Goal: Information Seeking & Learning: Understand process/instructions

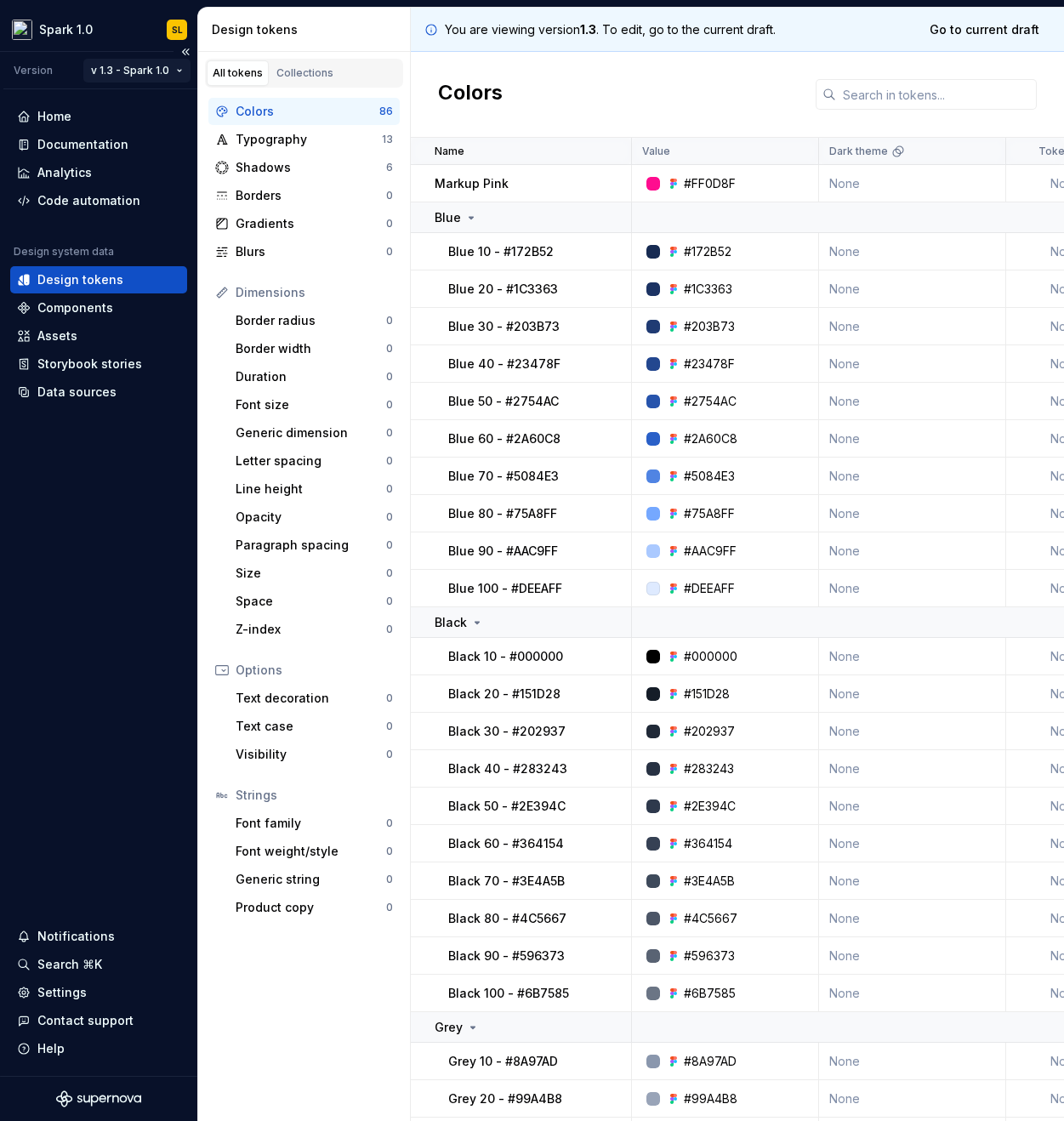
click at [134, 70] on html "Spark 1.0 SL Version v 1.3 - Spark 1.0 Home Documentation Analytics Code automa…" at bounding box center [532, 560] width 1064 height 1121
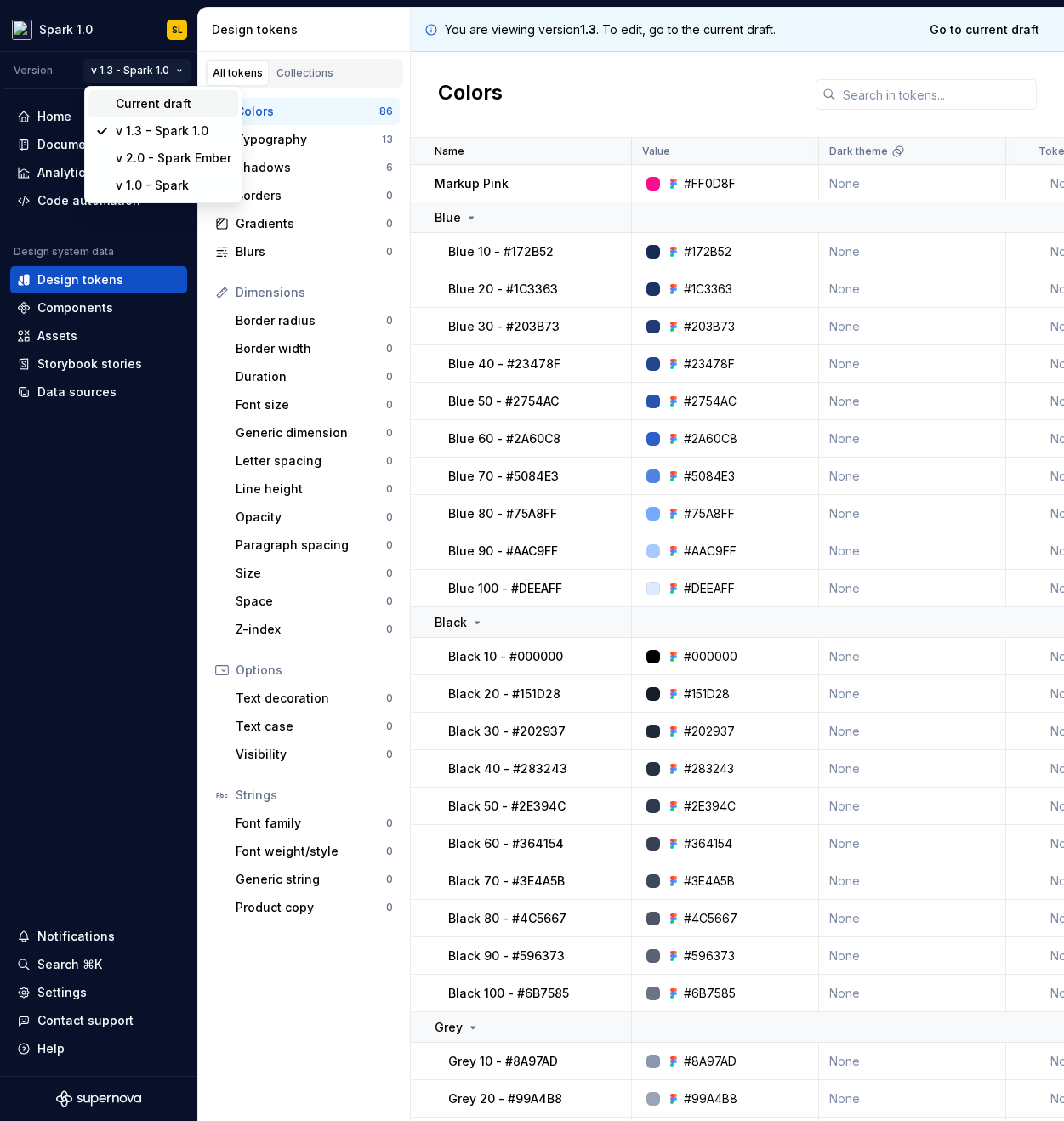
click at [173, 102] on div "Current draft" at bounding box center [173, 104] width 115 height 17
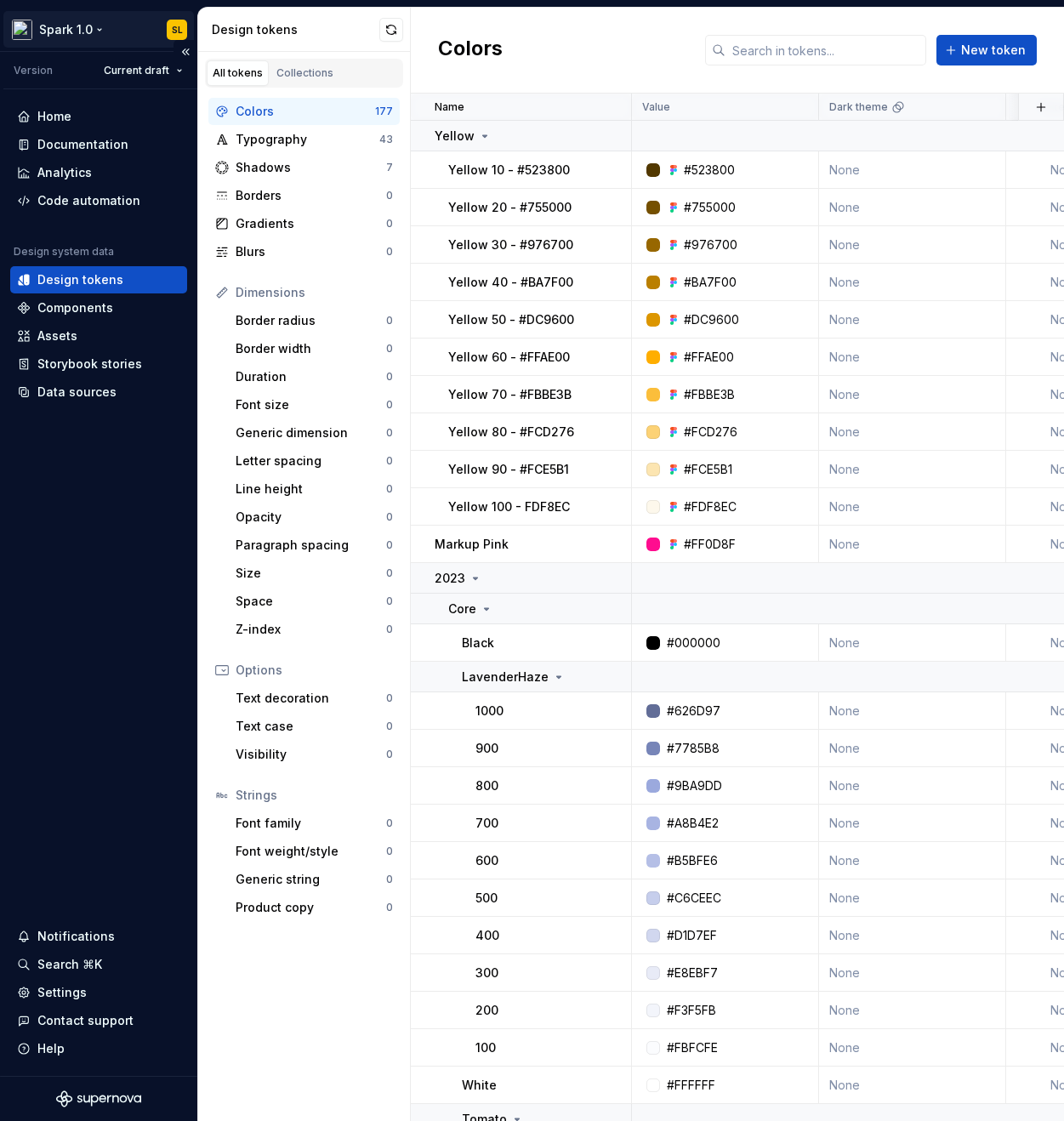
click at [85, 37] on html "Spark 1.0 SL Version Current draft Home Documentation Analytics Code automation…" at bounding box center [532, 560] width 1064 height 1121
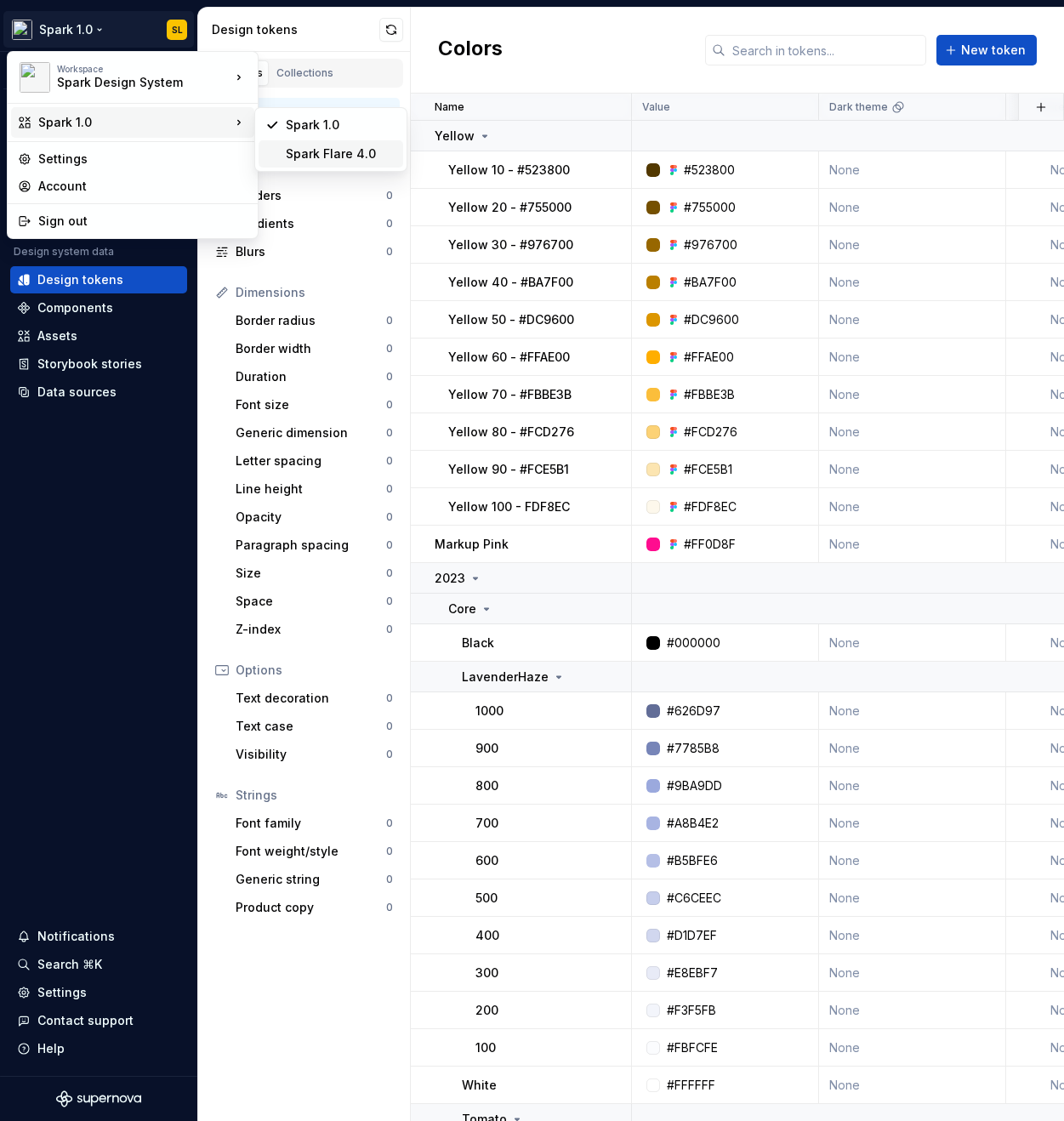
click at [318, 153] on div "Spark Flare 4.0" at bounding box center [341, 154] width 110 height 17
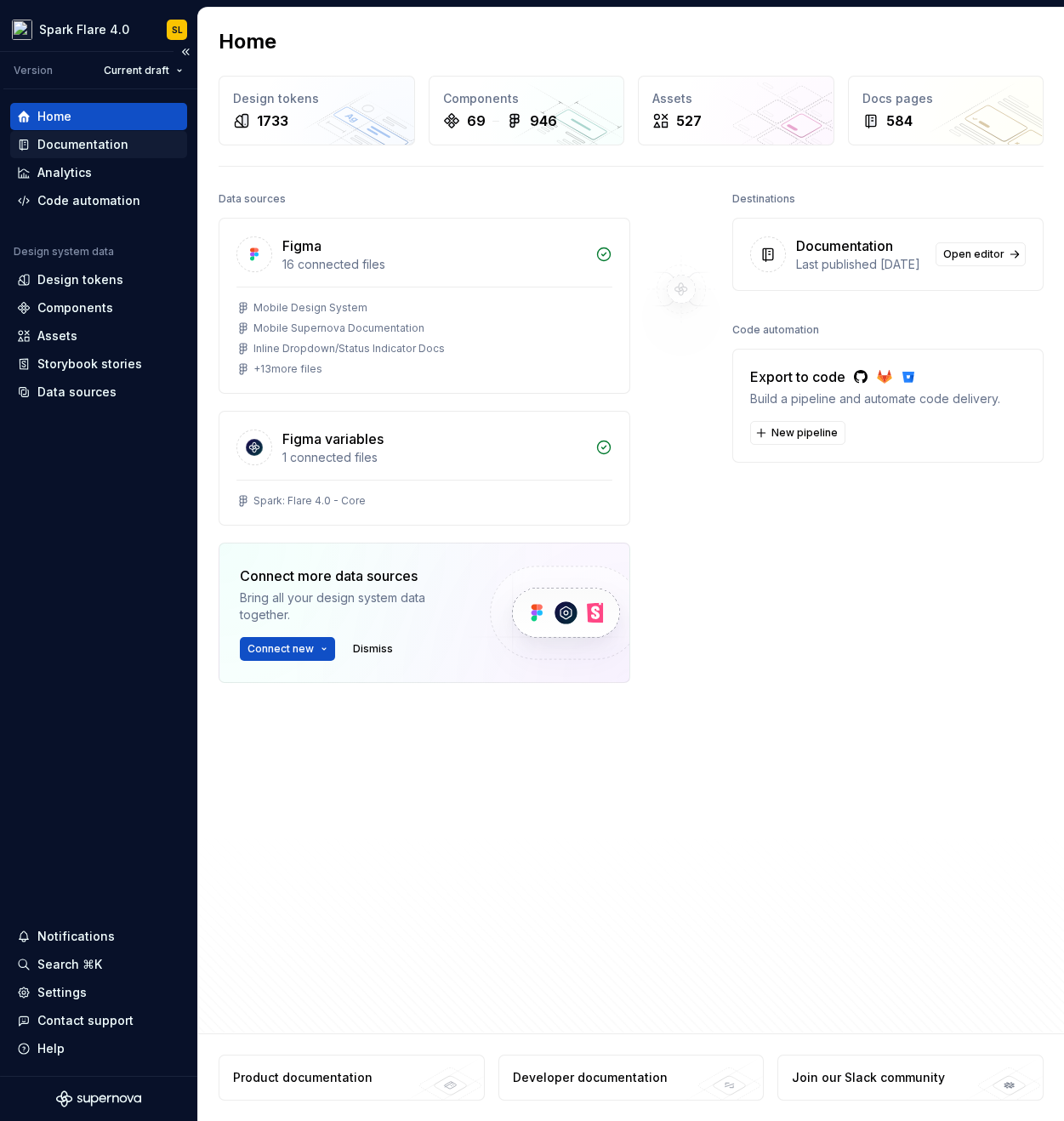
click at [96, 133] on div "Documentation" at bounding box center [98, 144] width 177 height 27
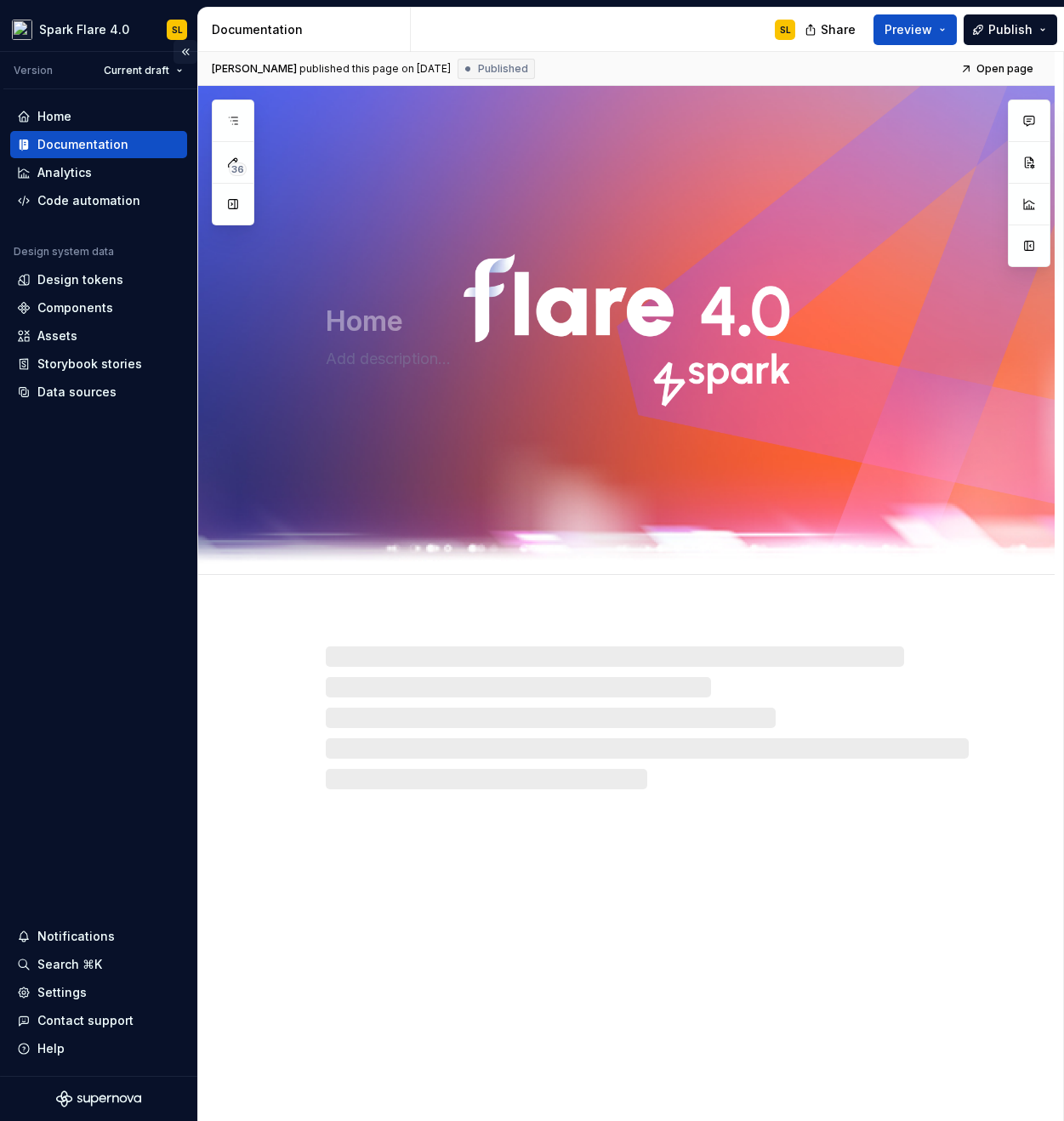
click at [187, 55] on button "Collapse sidebar" at bounding box center [185, 51] width 24 height 24
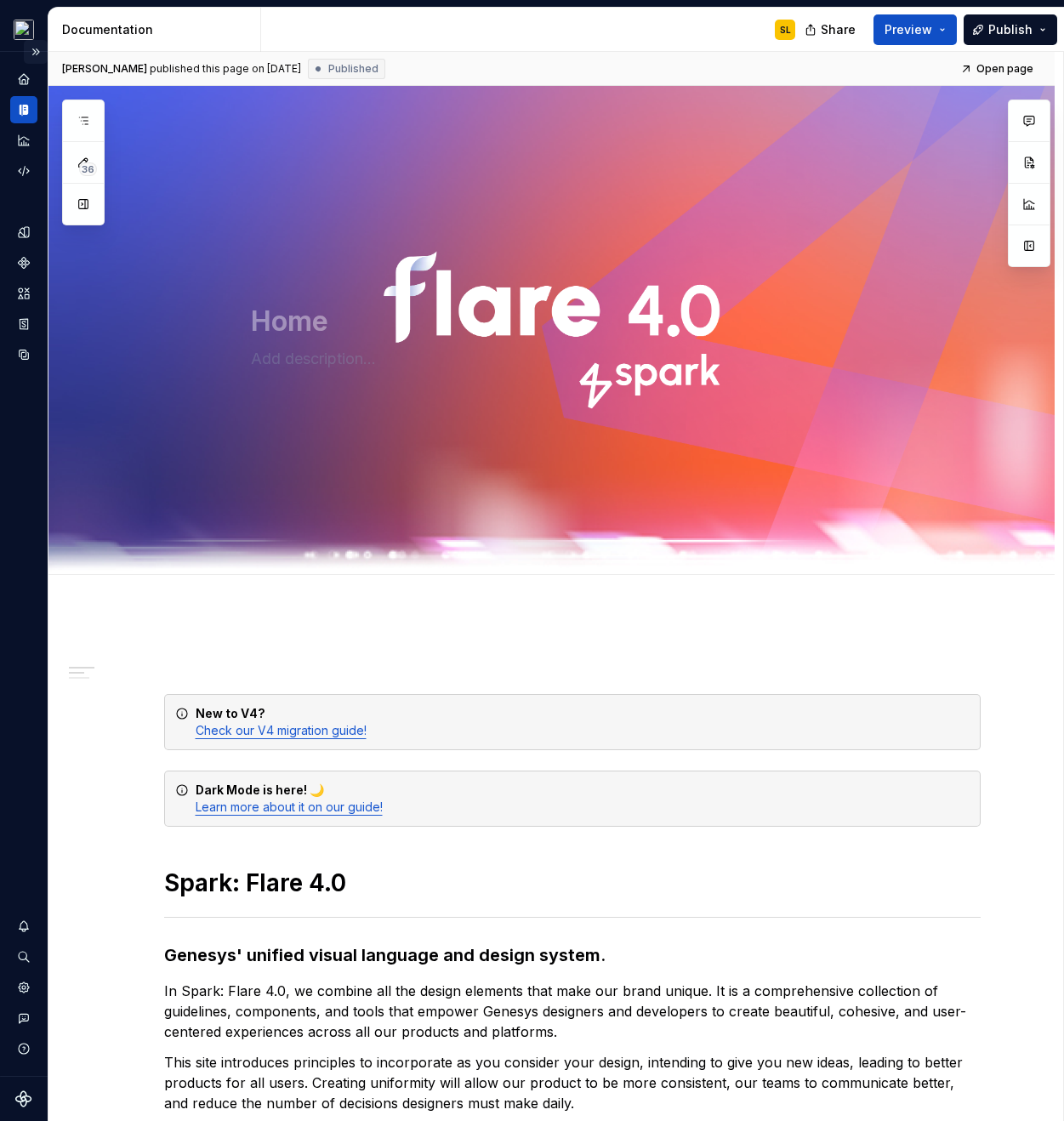
click at [40, 54] on button "Expand sidebar" at bounding box center [35, 51] width 24 height 24
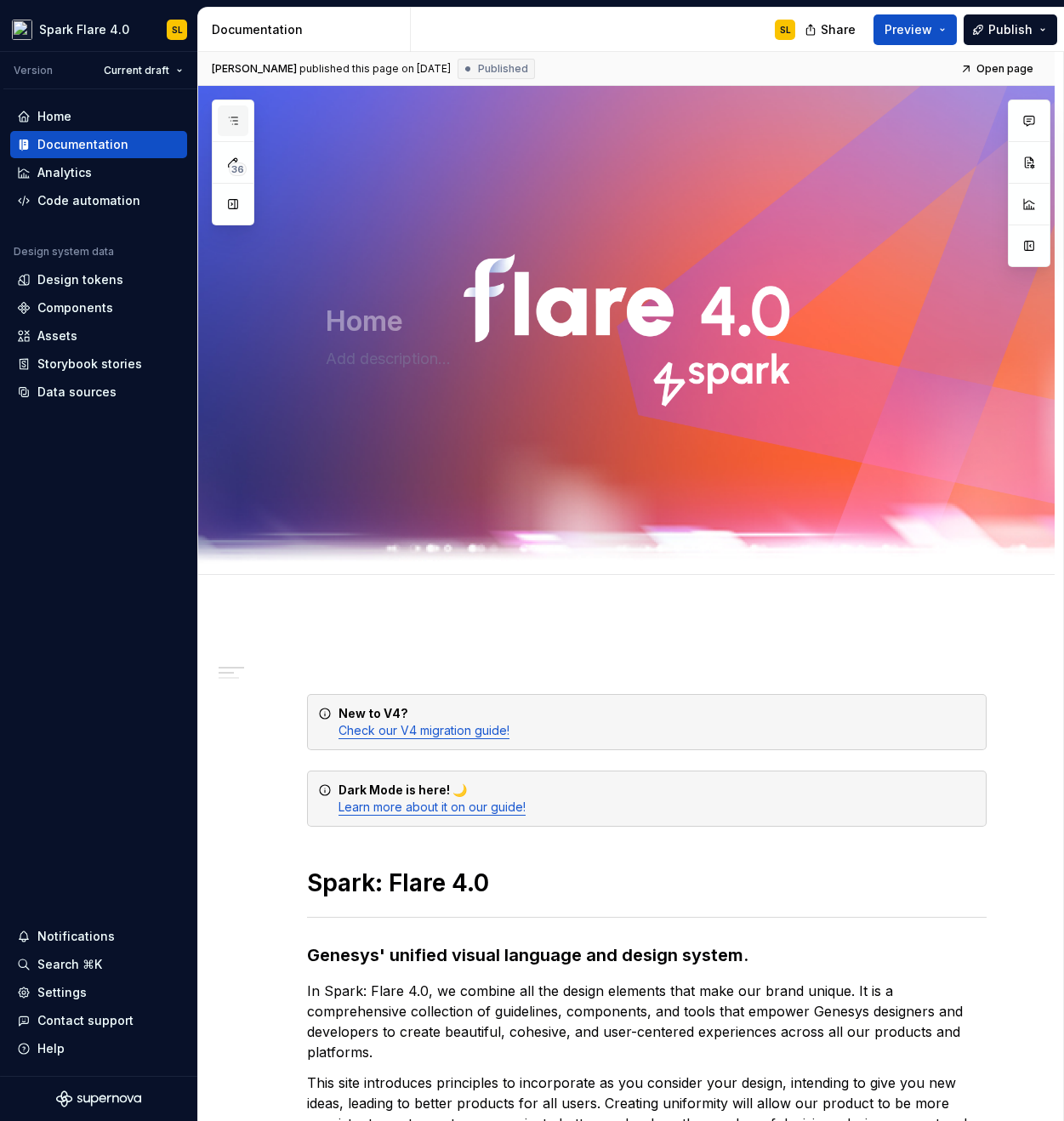
click at [229, 118] on icon "button" at bounding box center [233, 121] width 13 height 13
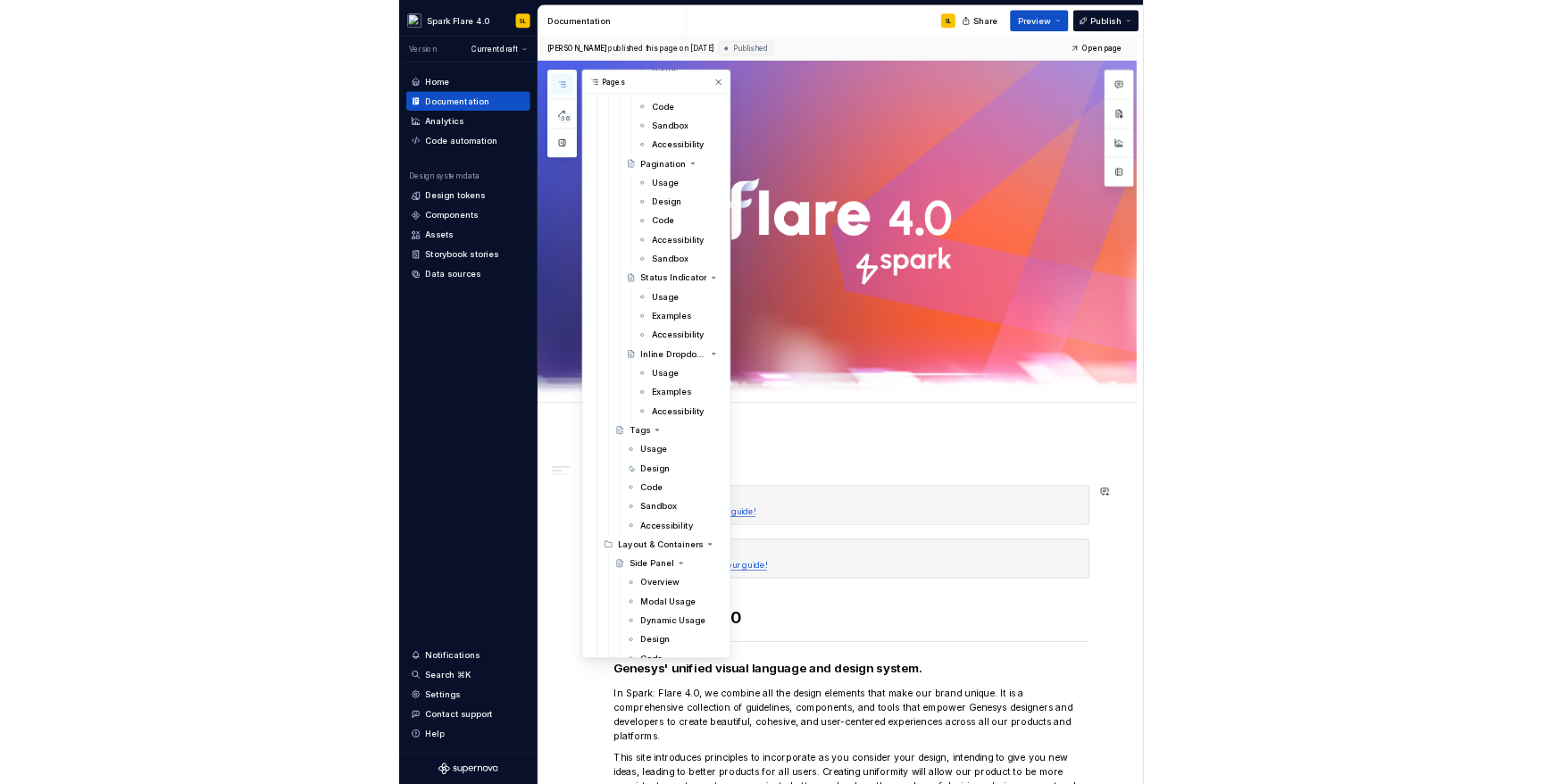
scroll to position [9491, 0]
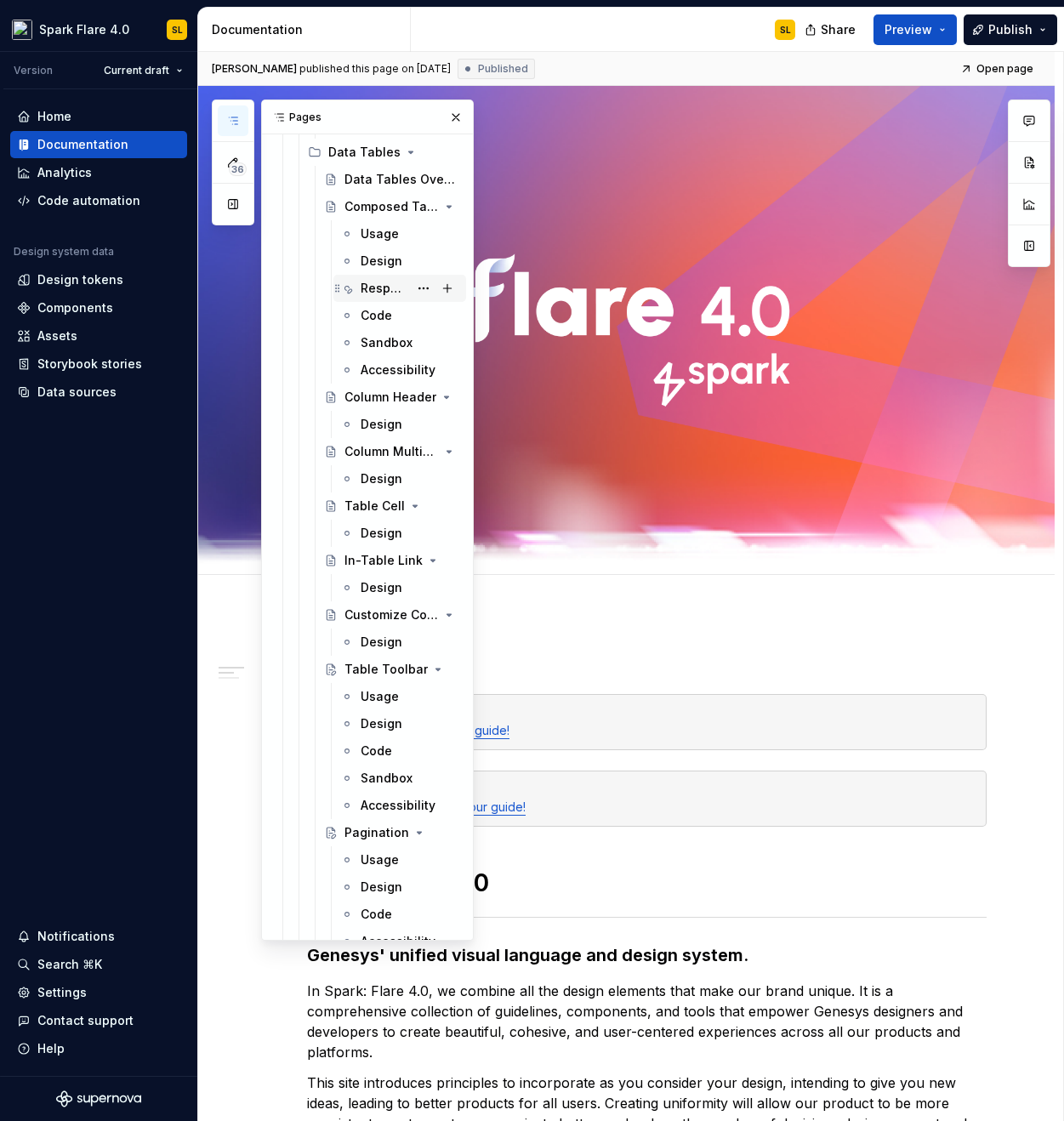
click at [369, 288] on div "Responsive Behavior" at bounding box center [384, 288] width 47 height 17
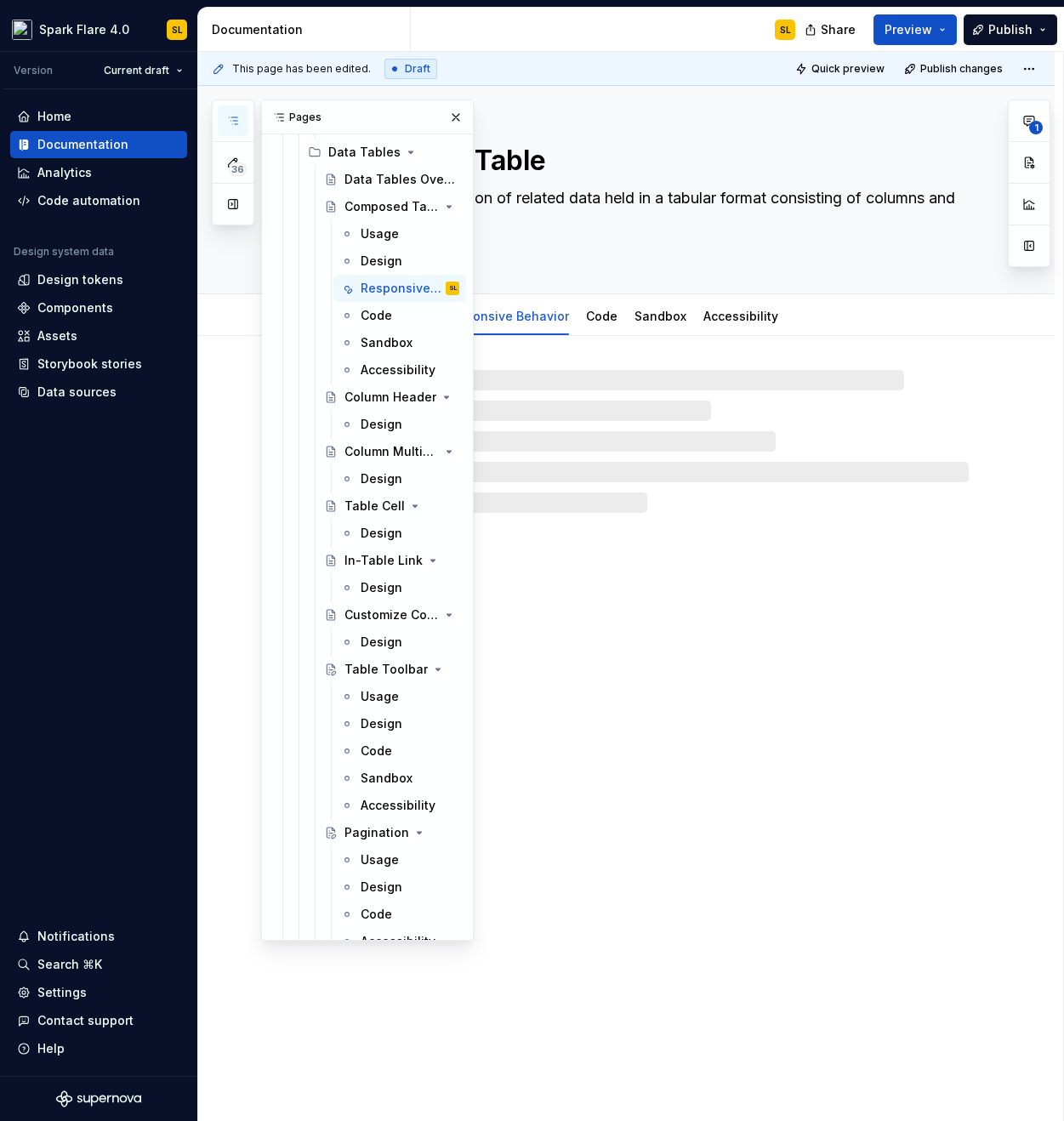
click at [589, 37] on div "SL" at bounding box center [610, 29] width 398 height 44
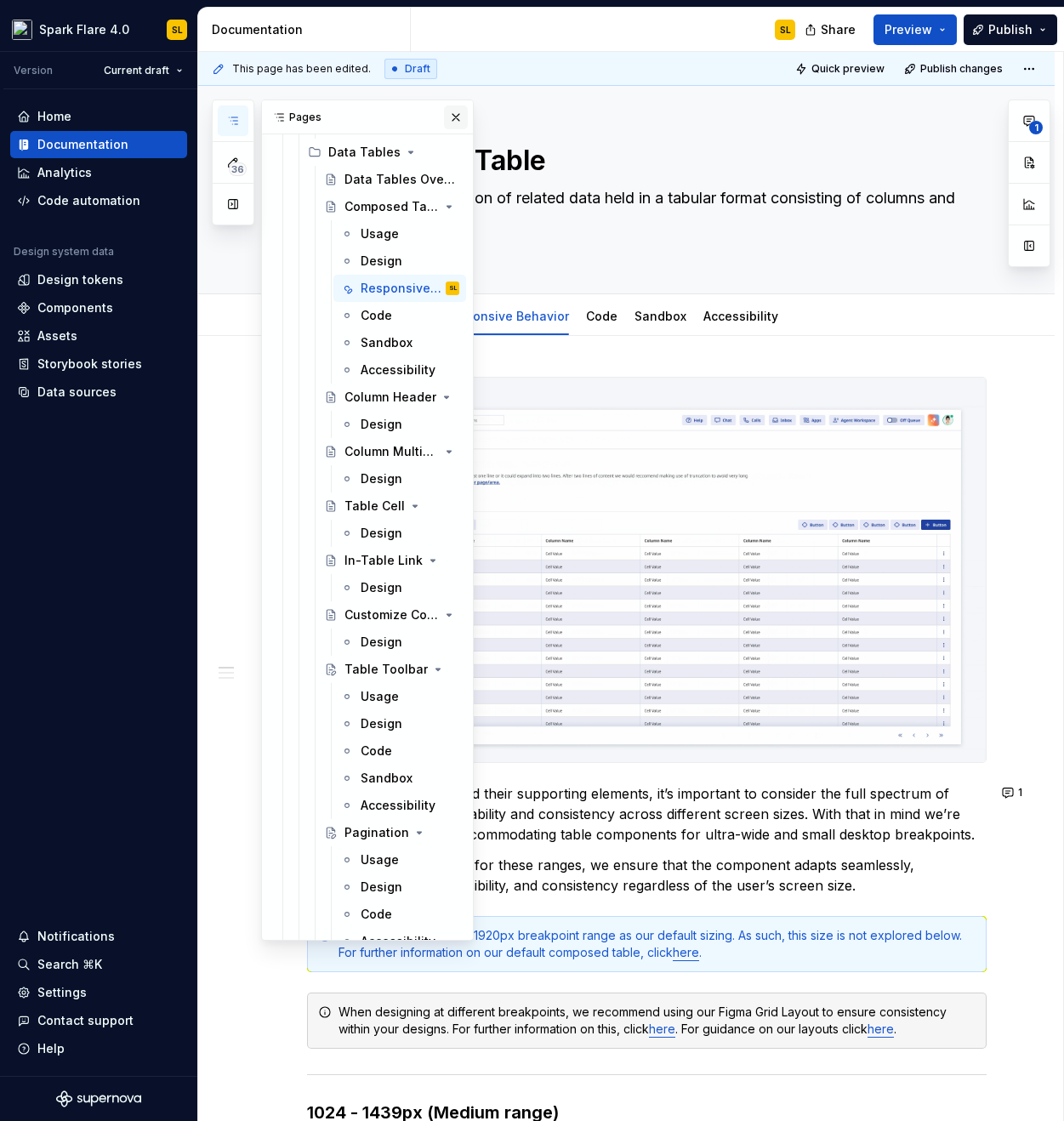
click at [448, 115] on button "button" at bounding box center [455, 117] width 24 height 24
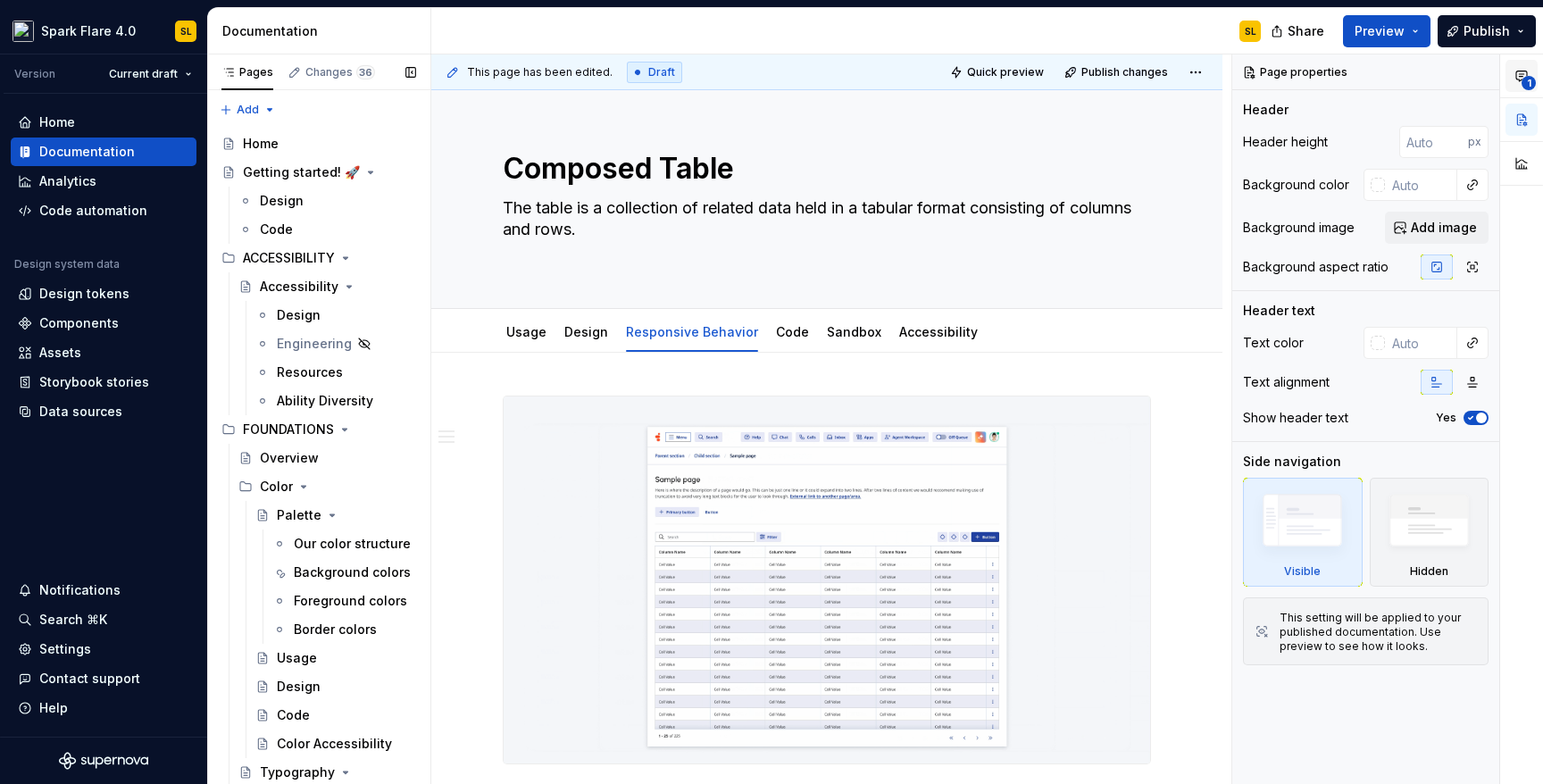
click at [1117, 75] on icon "button" at bounding box center [1522, 75] width 14 height 14
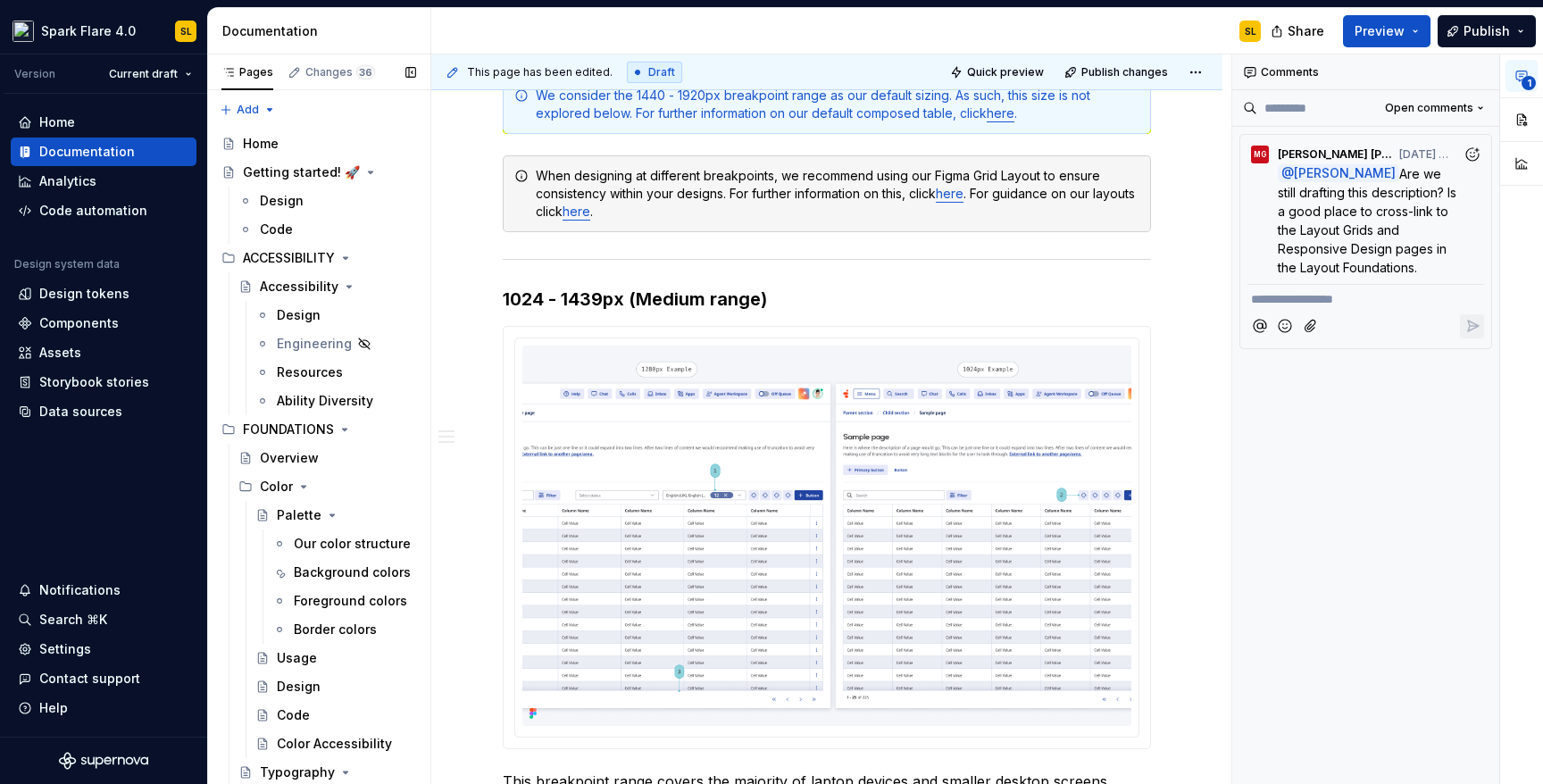
scroll to position [148, 0]
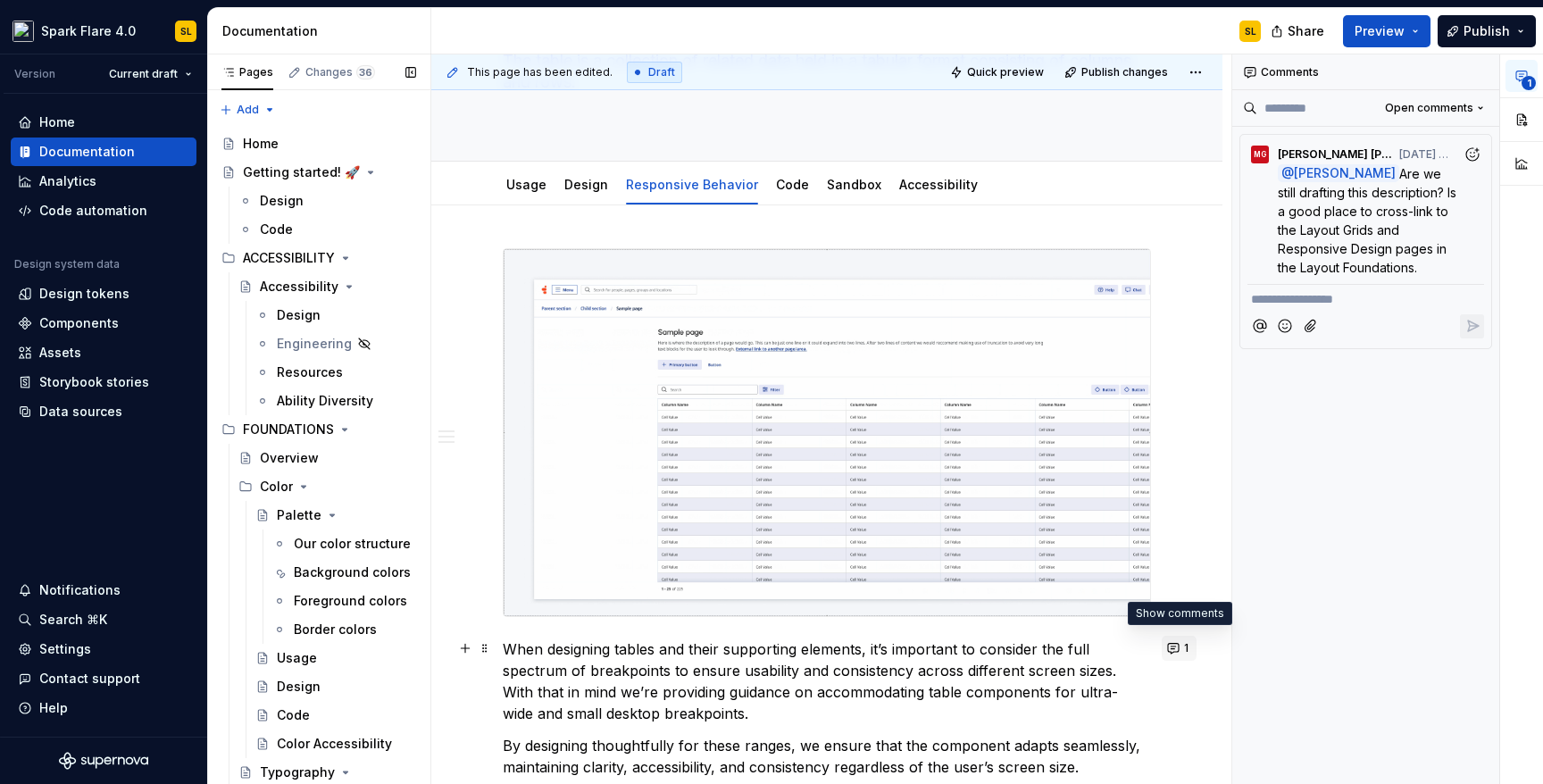
click at [1117, 652] on button "1" at bounding box center [1179, 647] width 35 height 25
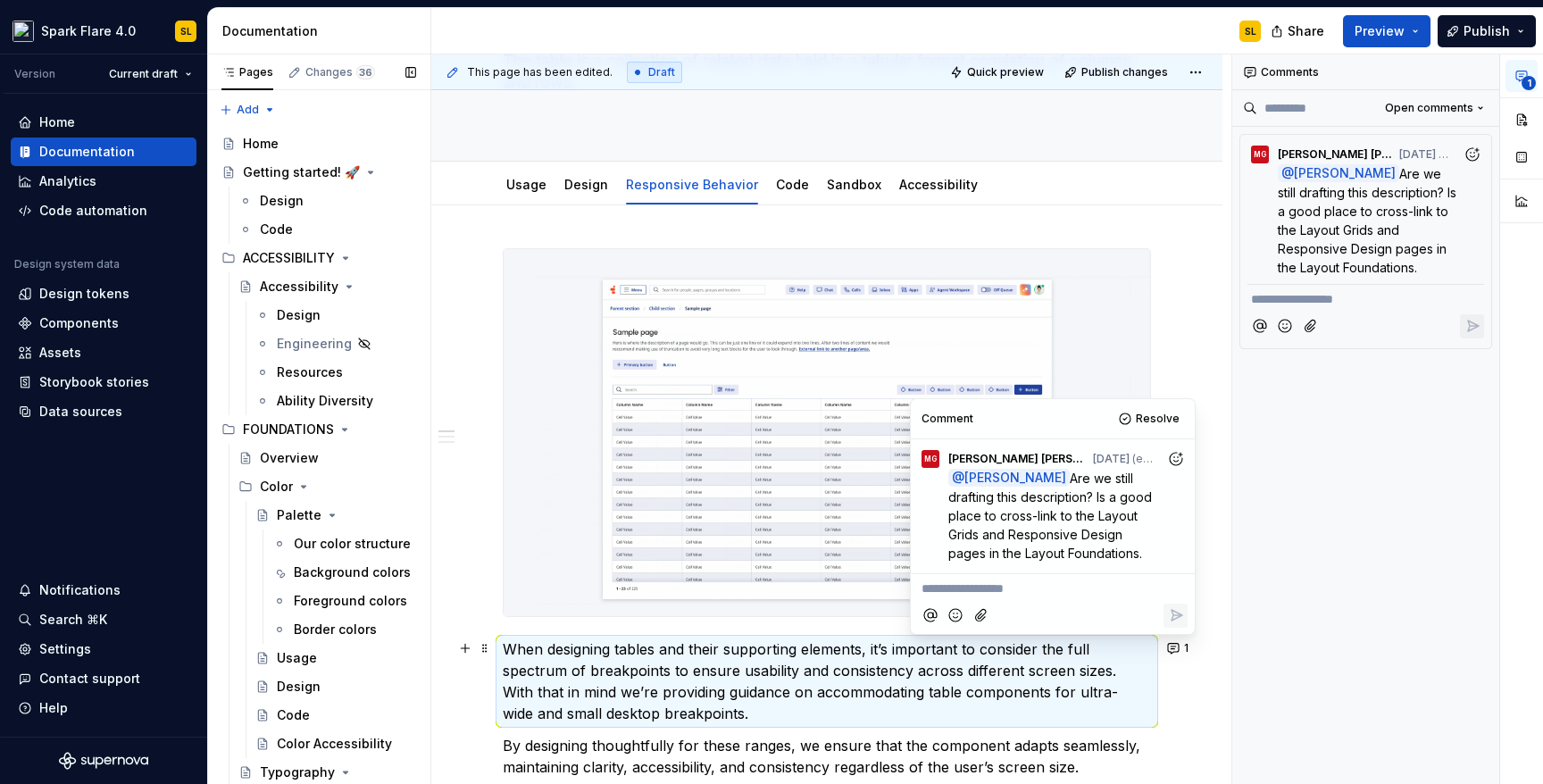
scroll to position [413, 0]
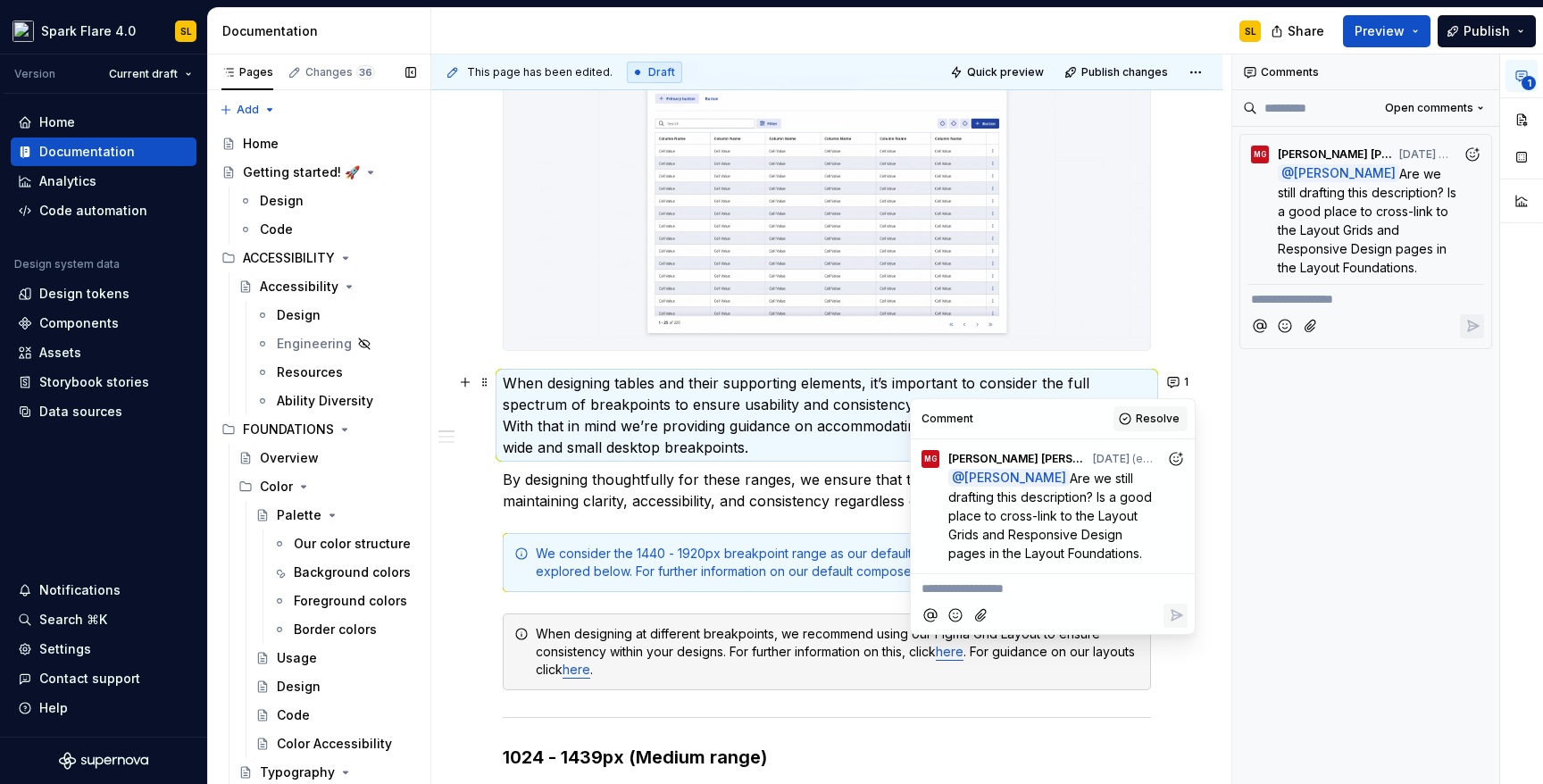
click at [1117, 420] on button "Resolve" at bounding box center [1150, 418] width 74 height 25
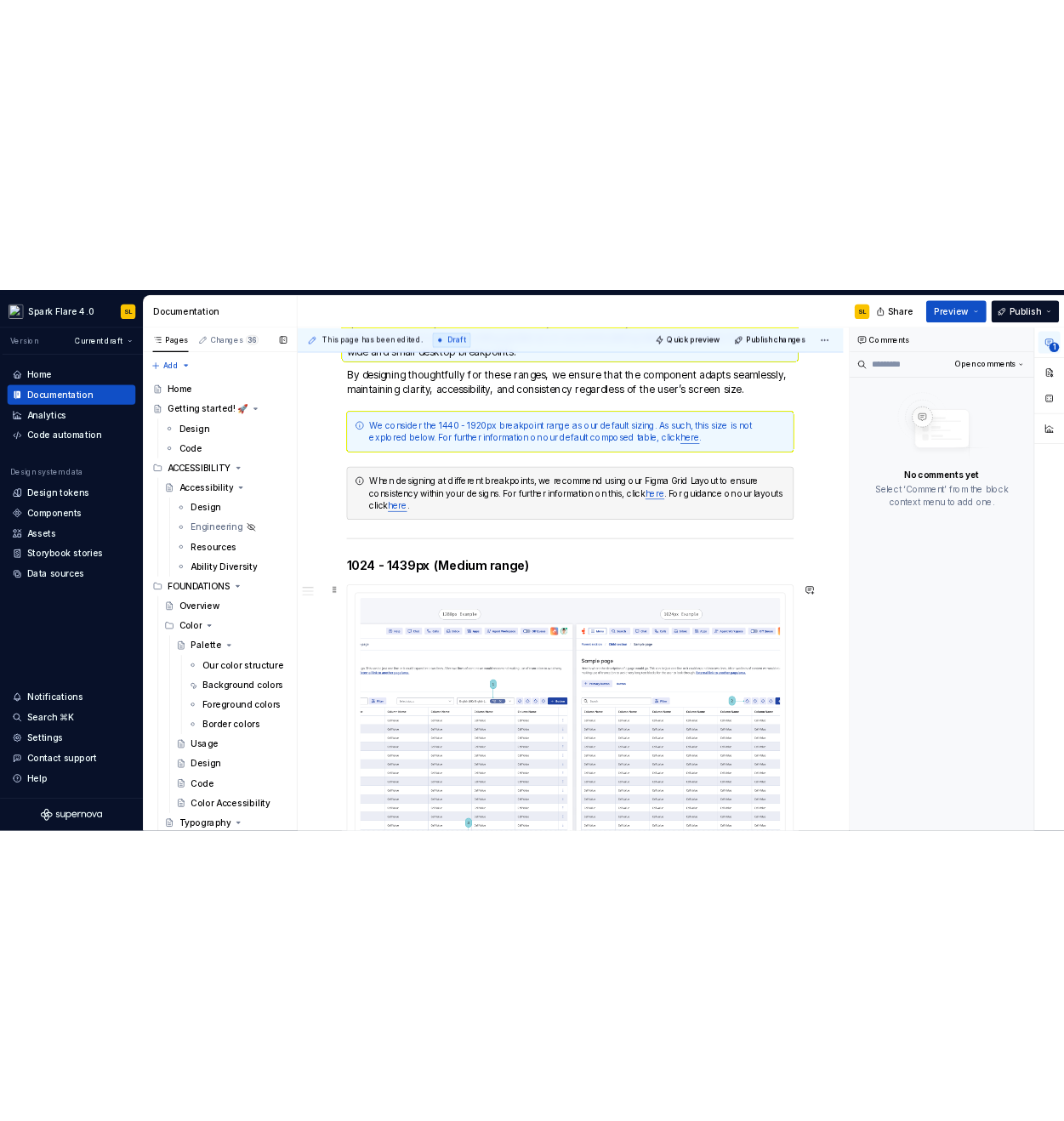
scroll to position [976, 0]
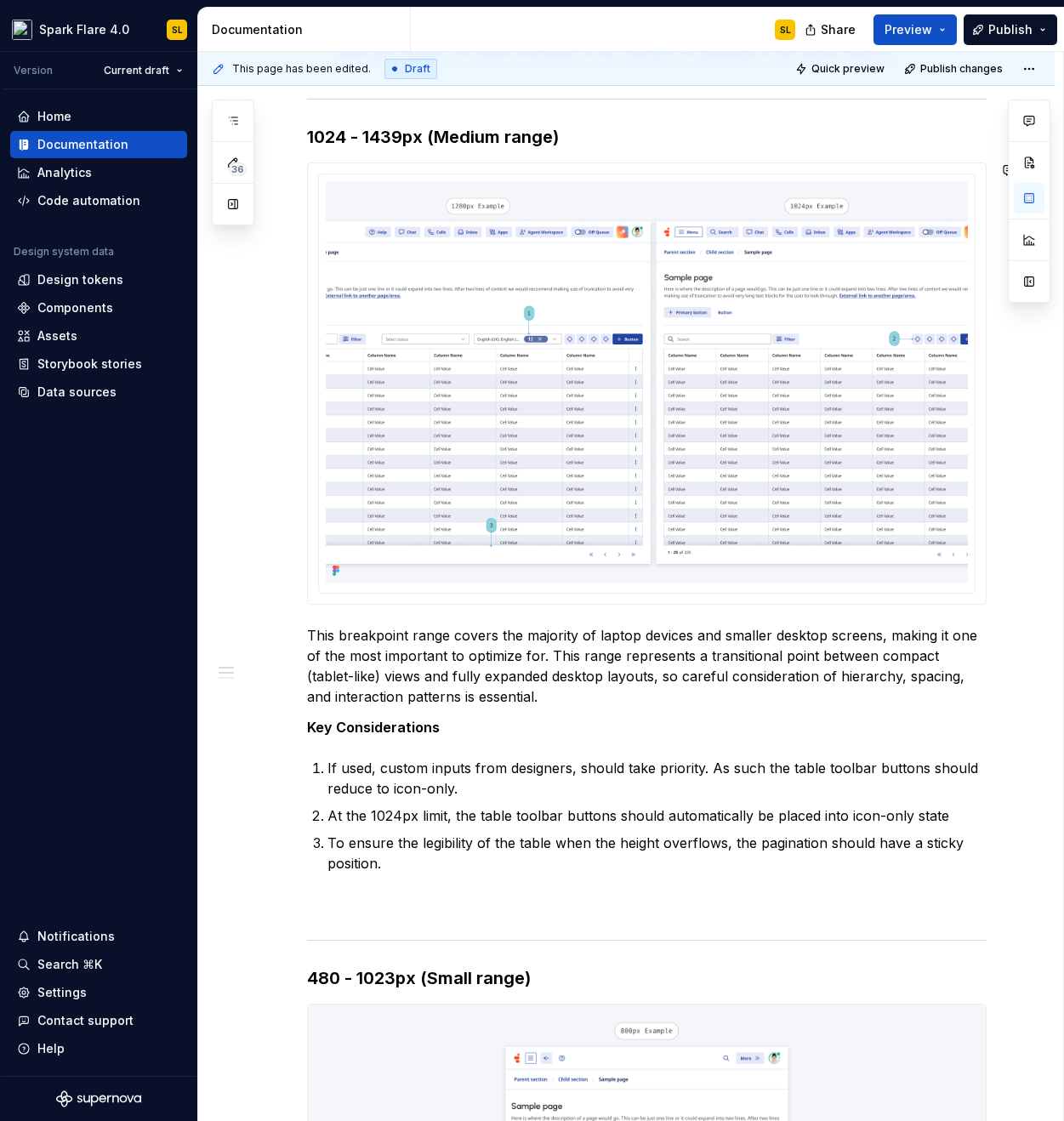
type textarea "*"
